Goal: Task Accomplishment & Management: Manage account settings

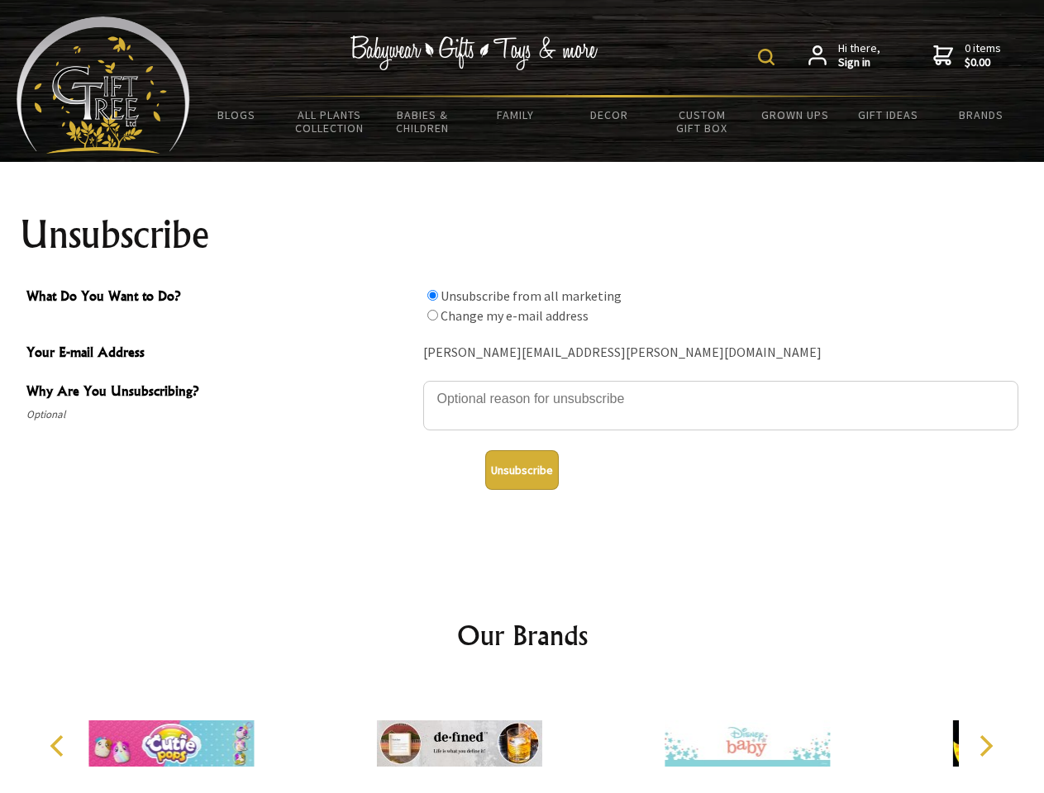
click at [769, 57] on img at bounding box center [766, 57] width 17 height 17
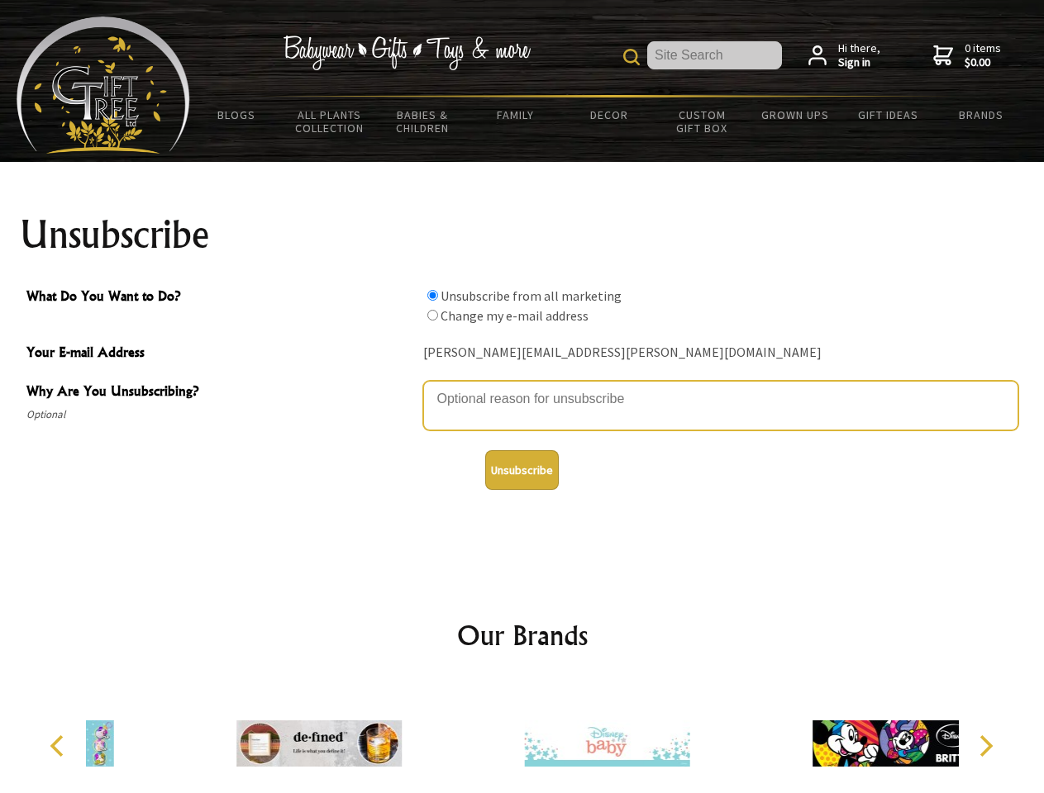
click at [522, 387] on textarea "Why Are You Unsubscribing?" at bounding box center [720, 406] width 595 height 50
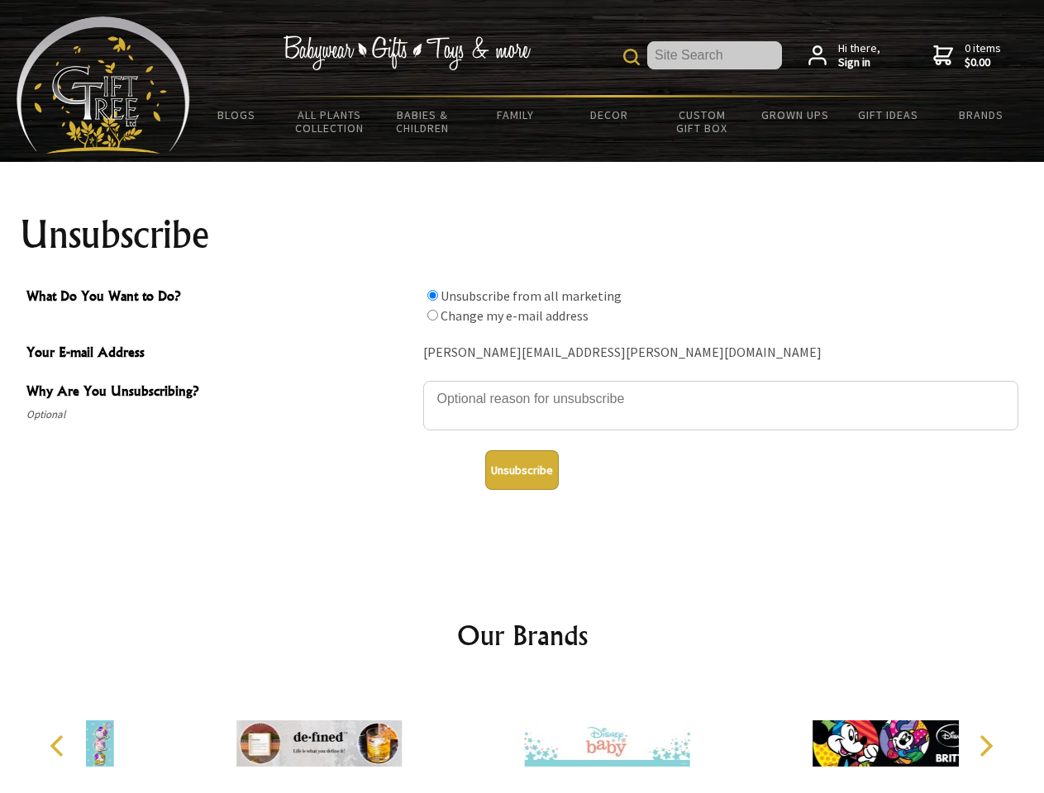
click at [432, 295] on input "What Do You Want to Do?" at bounding box center [432, 295] width 11 height 11
click at [432, 315] on input "What Do You Want to Do?" at bounding box center [432, 315] width 11 height 11
radio input "true"
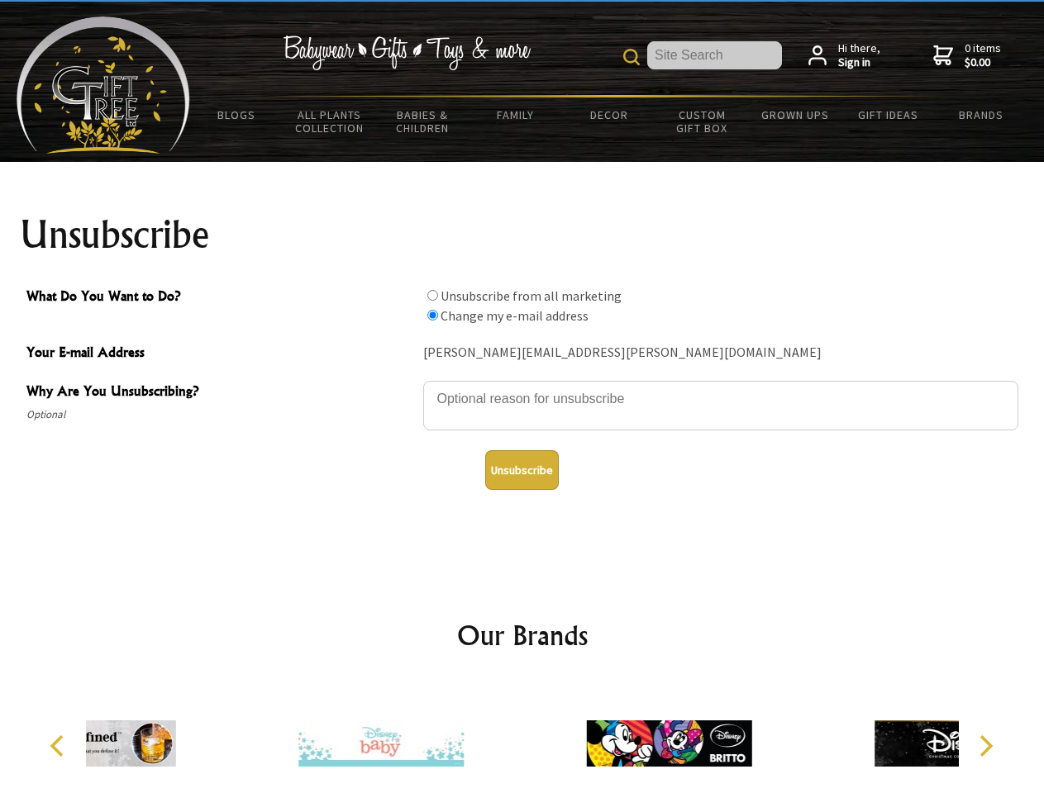
click at [521, 470] on button "Unsubscribe" at bounding box center [522, 470] width 74 height 40
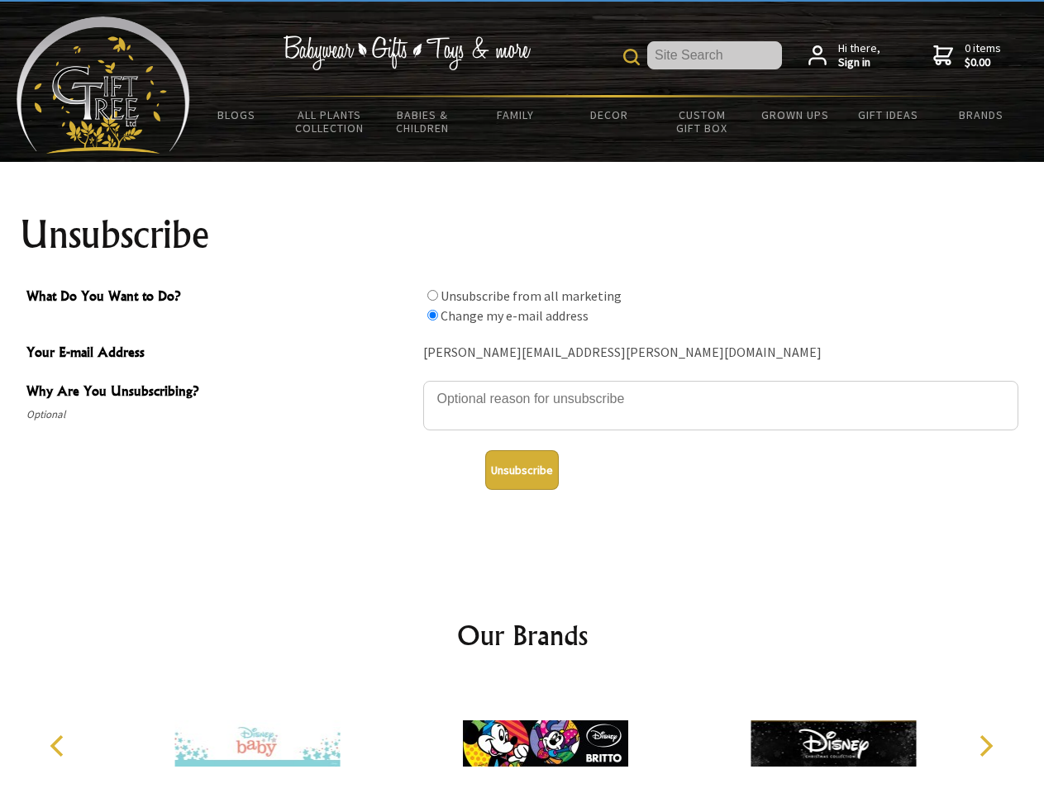
click at [522, 737] on img at bounding box center [545, 744] width 165 height 124
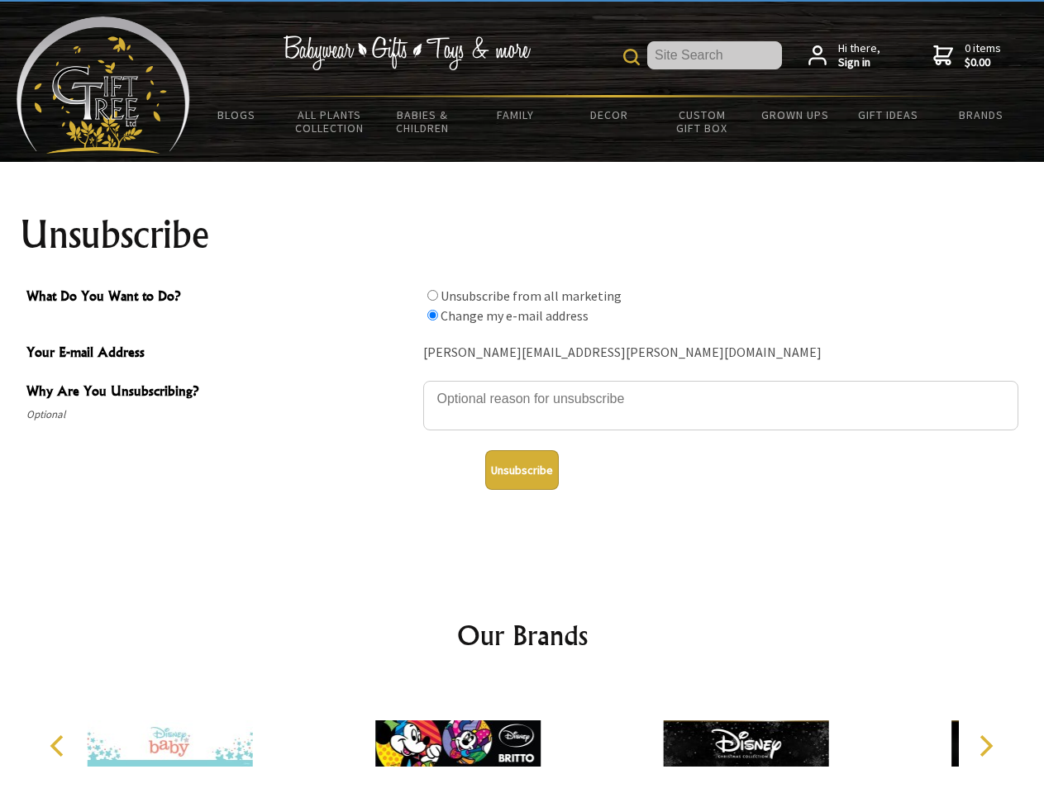
click at [60, 746] on icon "Previous" at bounding box center [58, 746] width 21 height 21
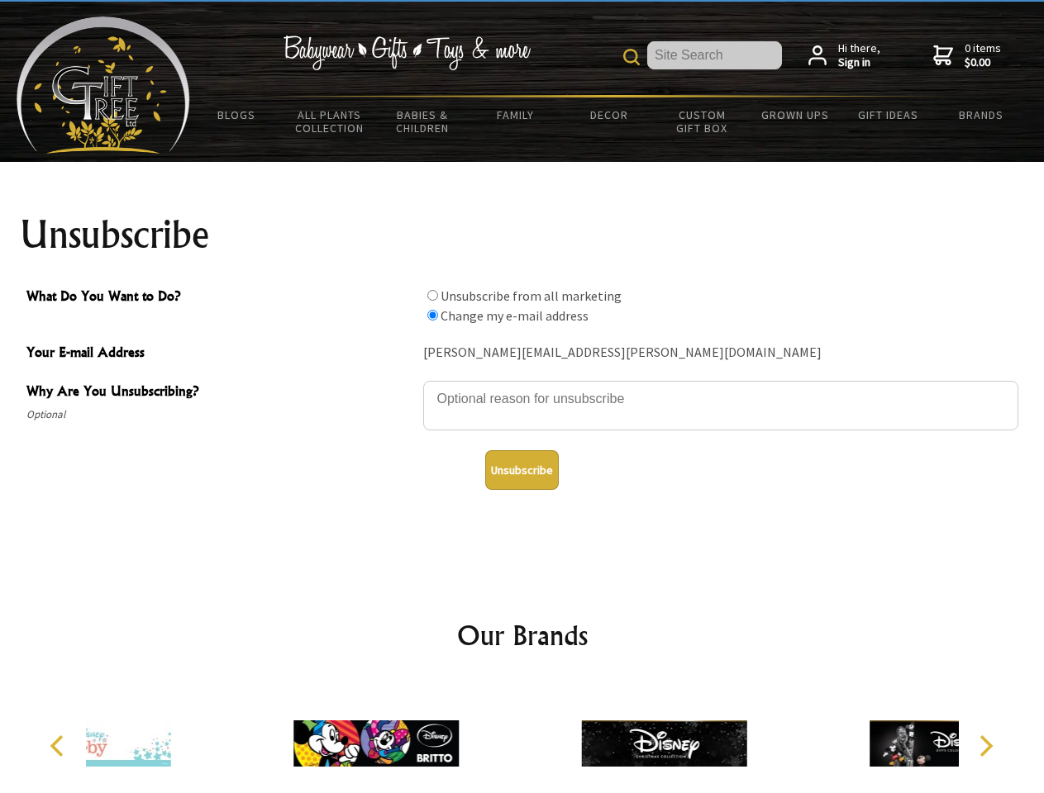
click at [985, 746] on icon "Next" at bounding box center [984, 746] width 21 height 21
